Goal: Feedback & Contribution: Submit feedback/report problem

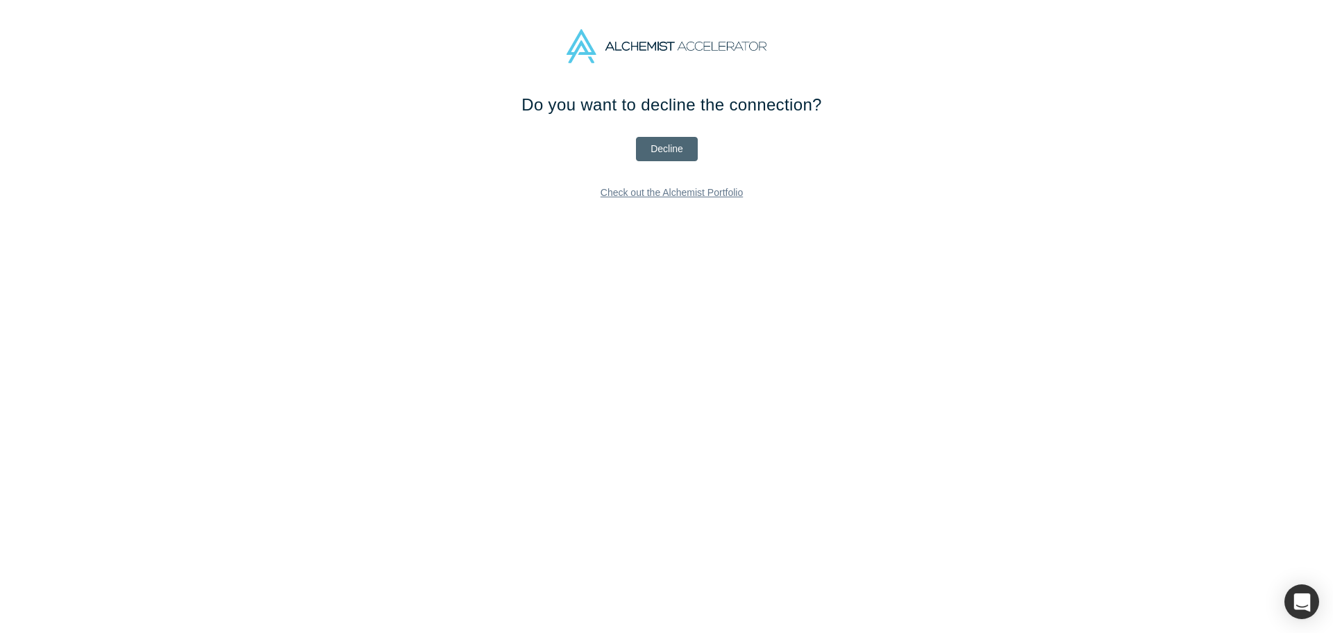
click at [660, 146] on button "Decline" at bounding box center [667, 149] width 62 height 24
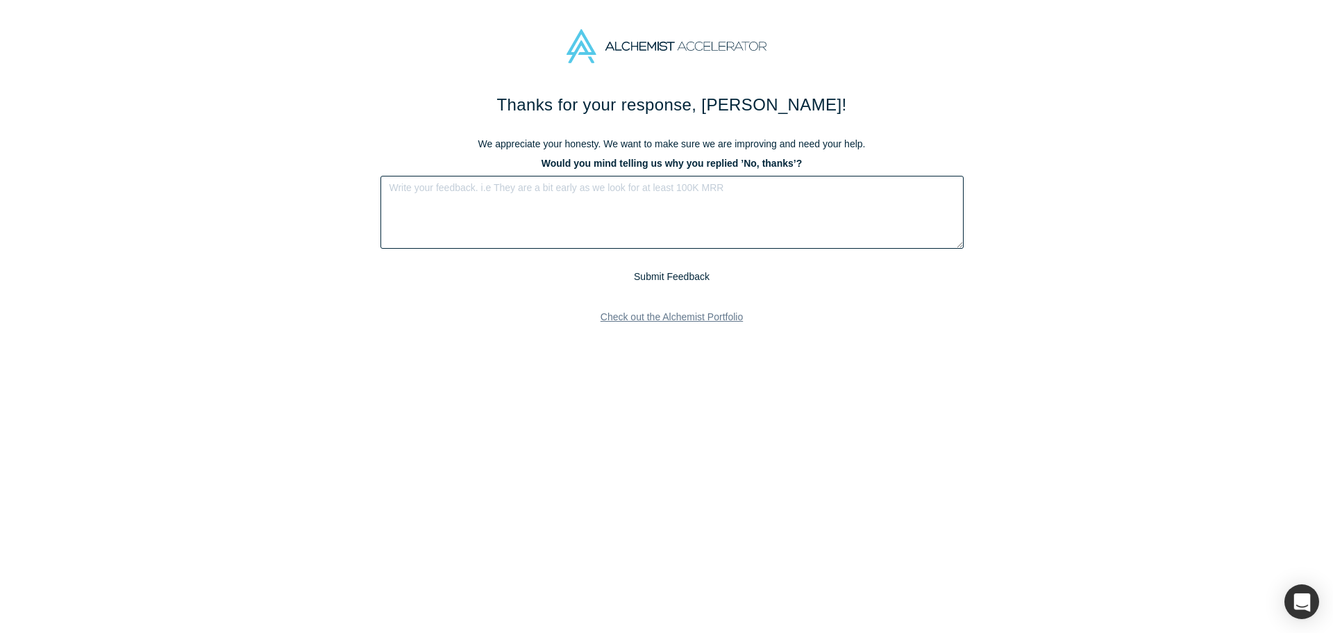
click at [449, 210] on textarea at bounding box center [672, 212] width 583 height 73
type textarea "SOrry team, I have no bandwidth right now."
click at [665, 267] on div "We appreciate your honesty. We want to make sure we are improving and need your…" at bounding box center [672, 211] width 583 height 149
click at [666, 276] on button "Submit Feedback" at bounding box center [671, 276] width 85 height 17
